Goal: Transaction & Acquisition: Obtain resource

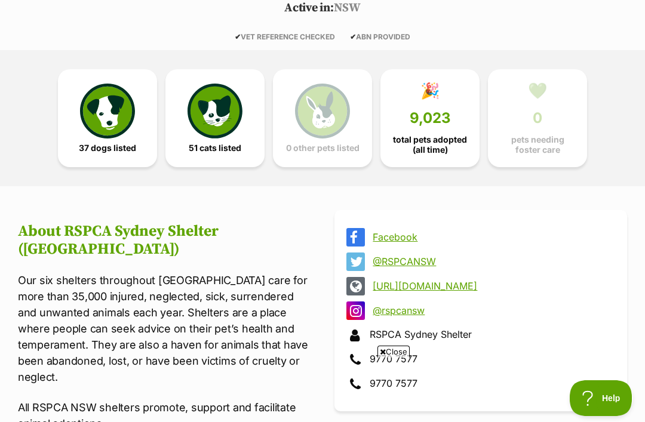
scroll to position [260, 0]
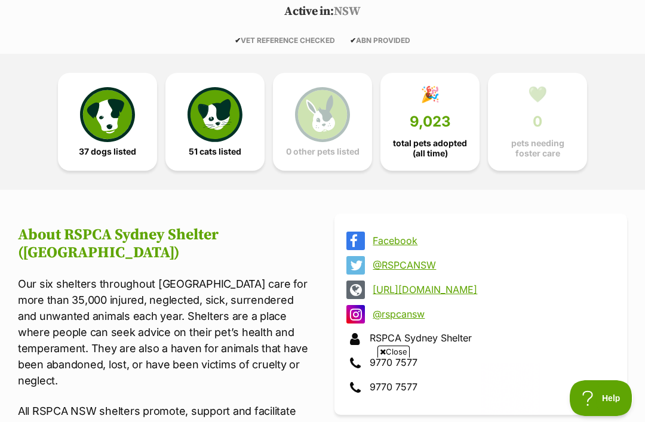
click at [236, 122] on img at bounding box center [215, 114] width 55 height 55
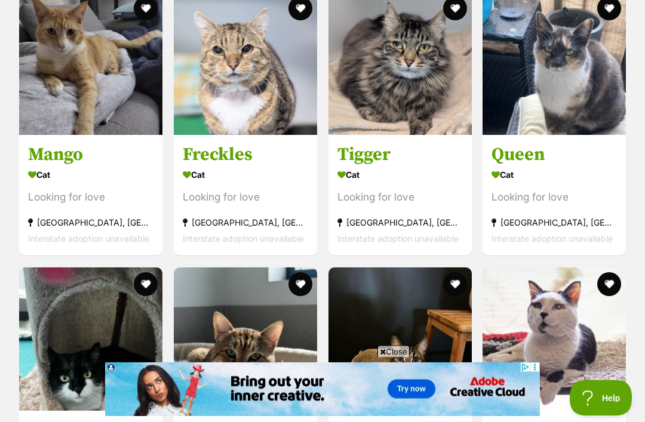
scroll to position [2870, 0]
click at [404, 199] on div "Looking for love" at bounding box center [400, 198] width 125 height 16
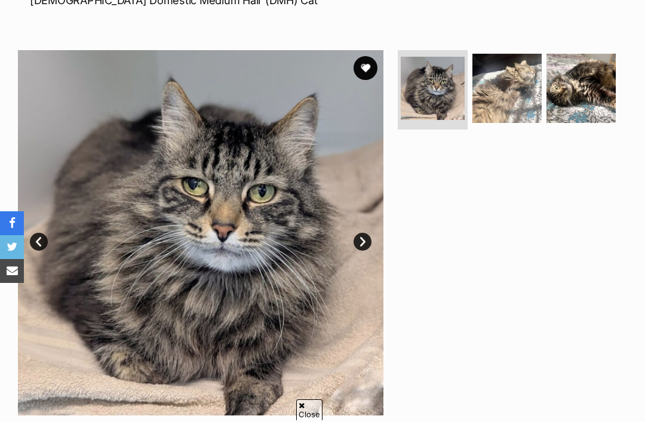
scroll to position [199, 0]
click at [511, 91] on img at bounding box center [507, 87] width 69 height 69
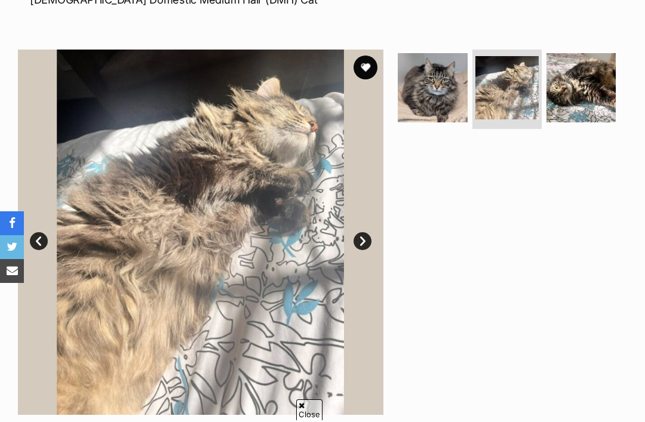
click at [580, 95] on img at bounding box center [581, 87] width 69 height 69
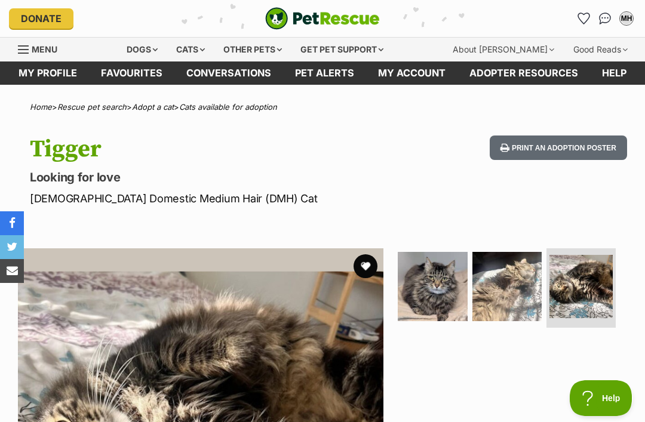
scroll to position [0, 0]
click at [201, 50] on div "Cats" at bounding box center [190, 50] width 45 height 24
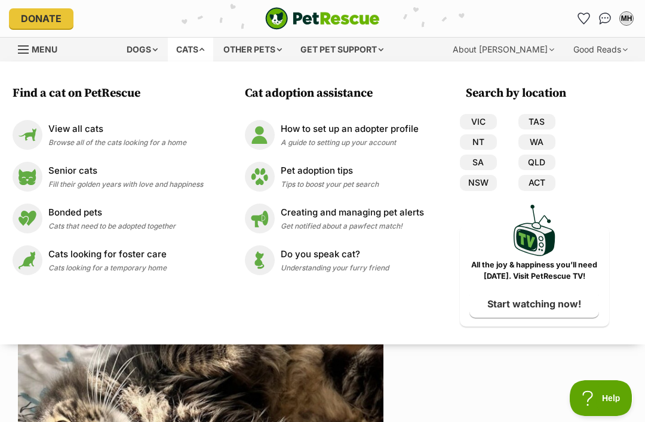
click at [483, 184] on link "NSW" at bounding box center [478, 183] width 37 height 16
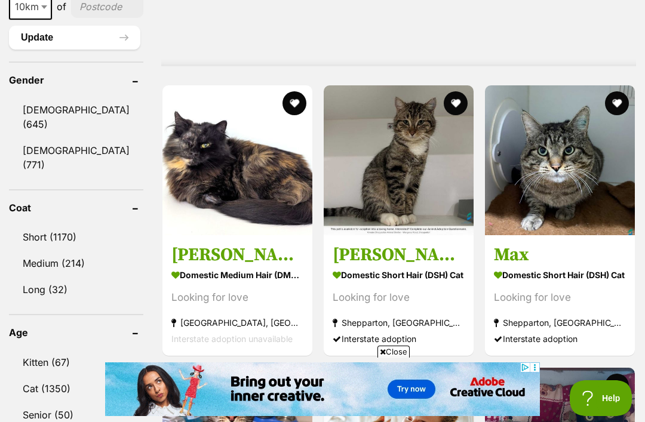
scroll to position [1196, 0]
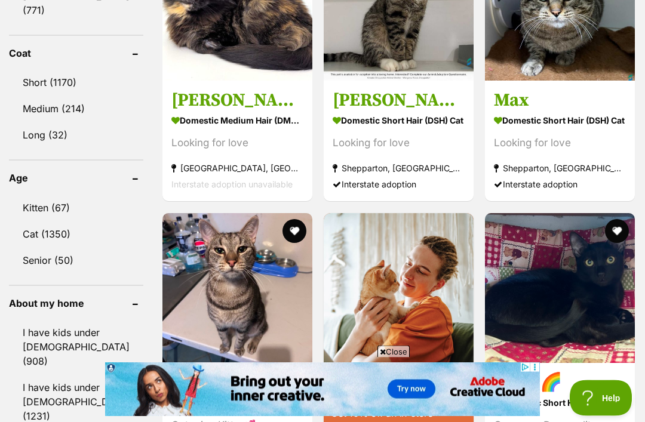
click at [58, 249] on link "Senior (50)" at bounding box center [76, 261] width 134 height 25
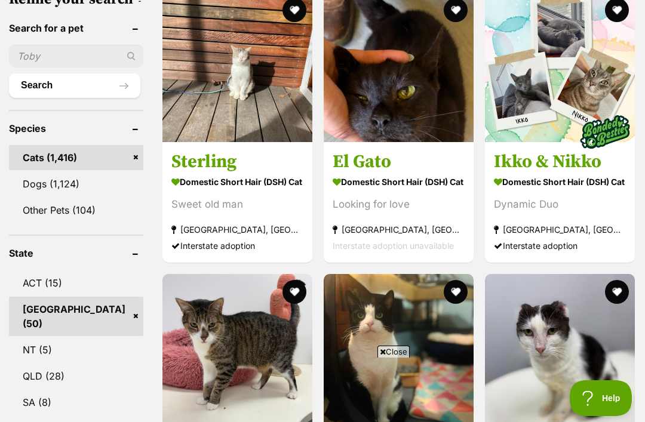
scroll to position [461, 0]
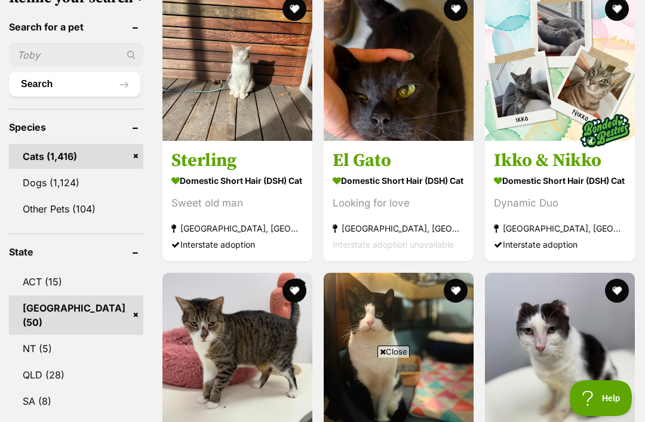
click at [528, 149] on h3 "Ikko & Nikko" at bounding box center [560, 160] width 132 height 23
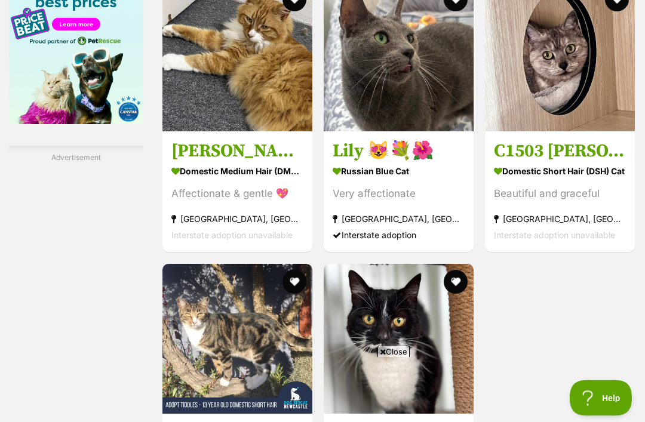
scroll to position [2100, 0]
click at [394, 228] on strong "Wadalba, NSW" at bounding box center [399, 220] width 132 height 16
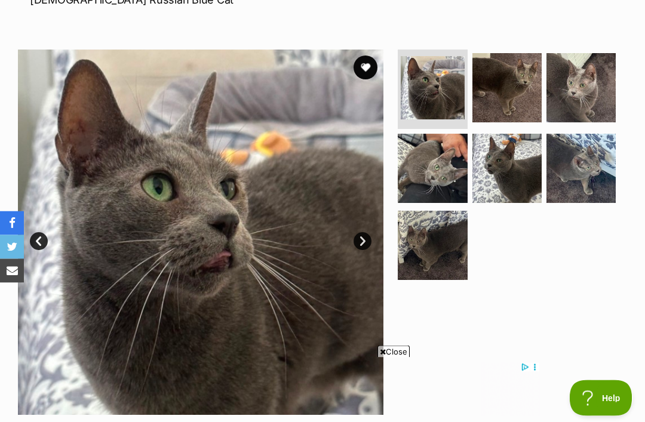
scroll to position [199, 0]
click at [430, 243] on img at bounding box center [432, 245] width 69 height 69
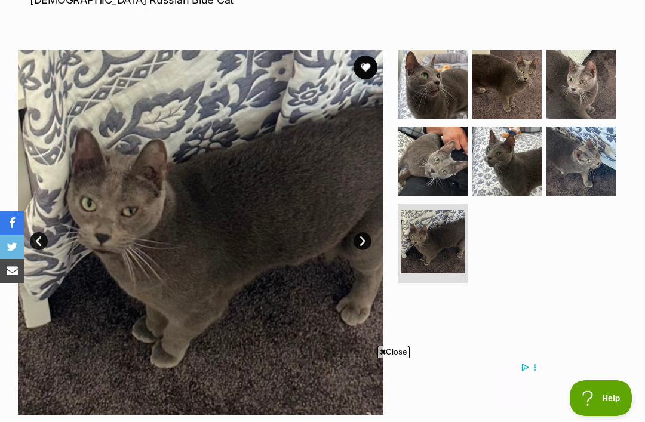
click at [508, 160] on img at bounding box center [507, 161] width 69 height 69
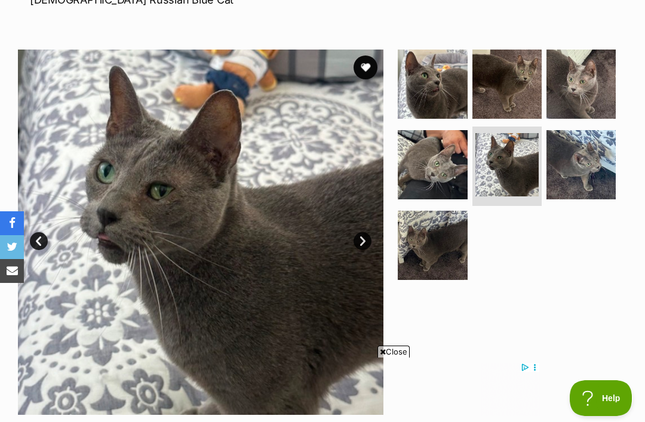
click at [566, 157] on img at bounding box center [581, 164] width 69 height 69
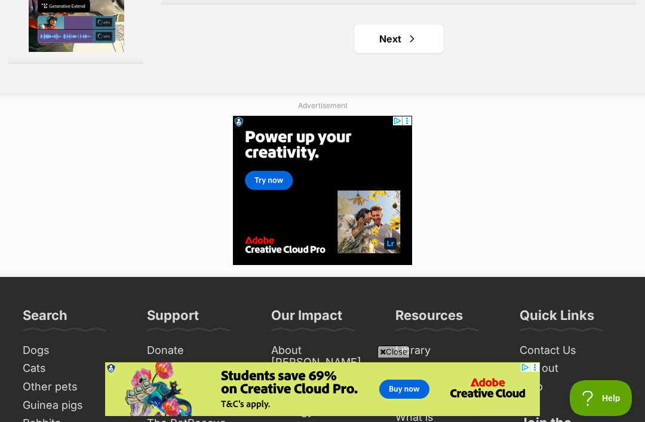
scroll to position [2736, 0]
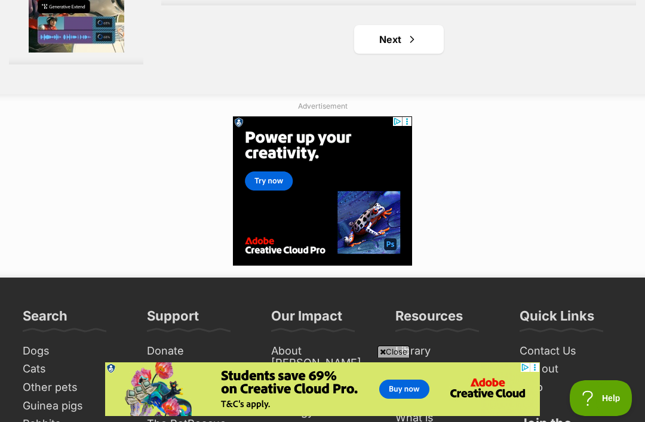
click at [406, 47] on span "Next page" at bounding box center [412, 39] width 12 height 14
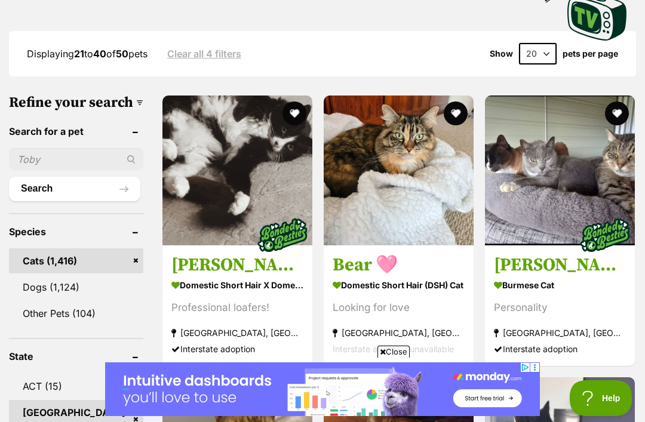
scroll to position [1219, 0]
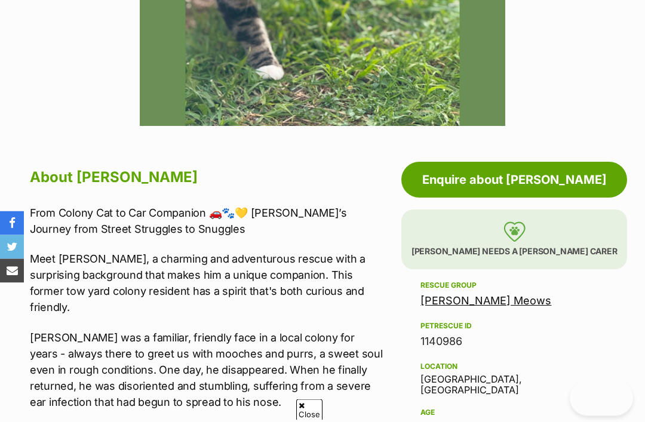
scroll to position [677, 0]
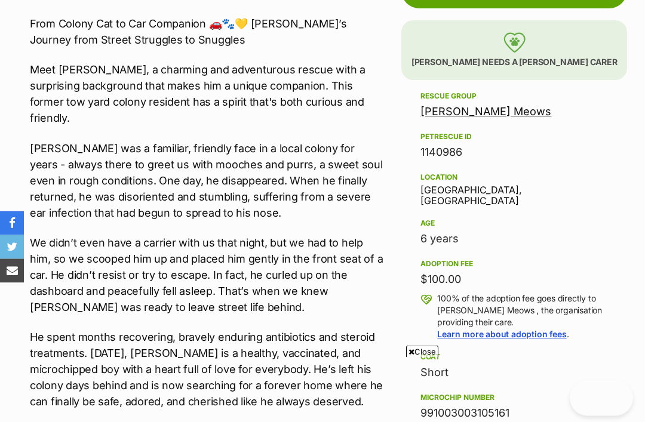
click at [583, 280] on div "$100.00" at bounding box center [515, 280] width 188 height 17
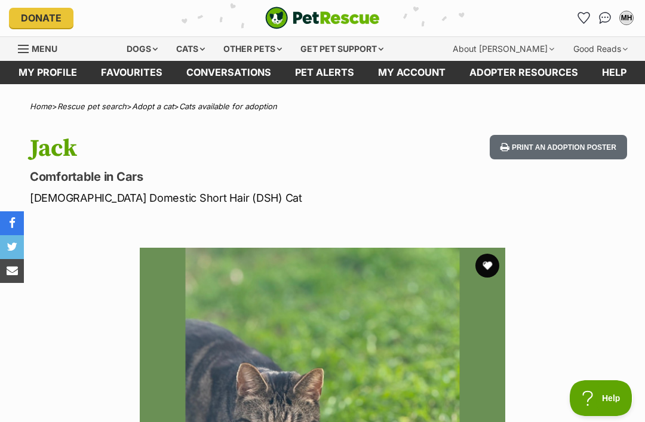
scroll to position [0, 0]
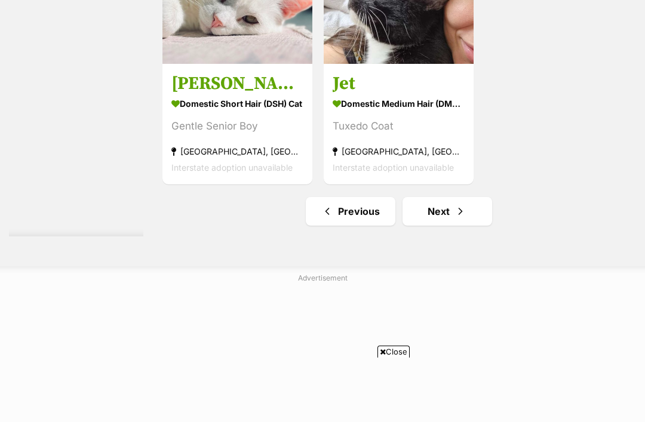
scroll to position [2569, 0]
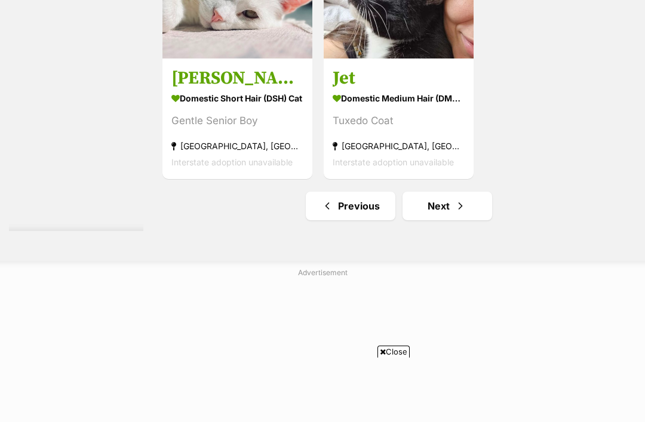
click at [455, 213] on span "Next page" at bounding box center [461, 206] width 12 height 14
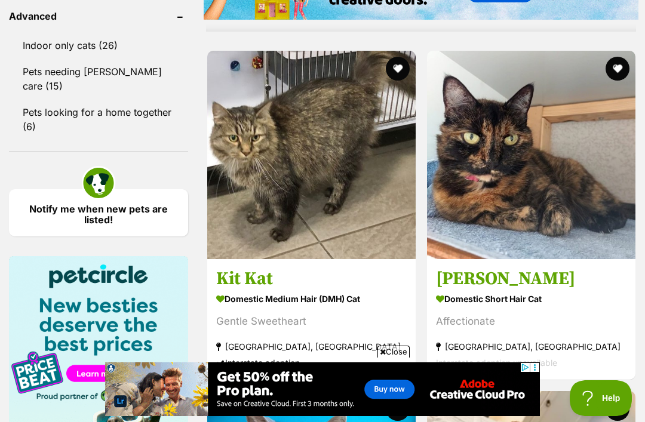
scroll to position [1665, 0]
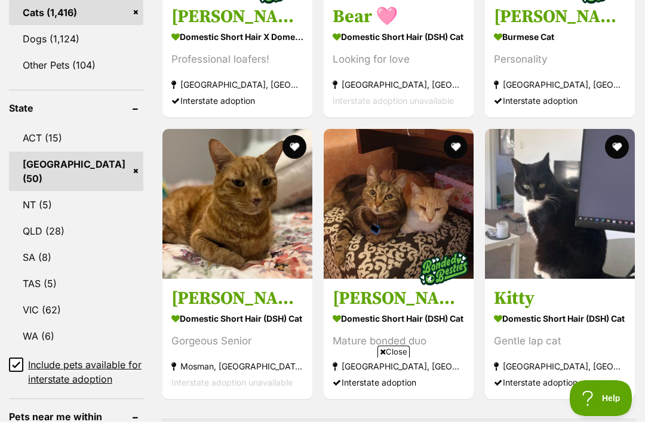
click at [19, 358] on input "Include pets available for interstate adoption" at bounding box center [16, 365] width 14 height 14
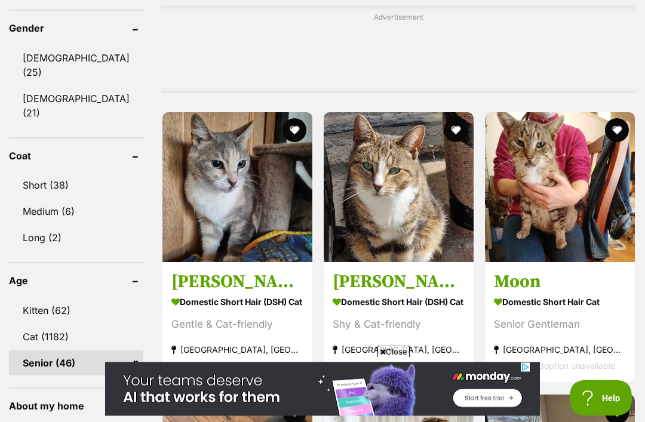
click at [64, 325] on link "Cat (1182)" at bounding box center [76, 337] width 134 height 25
